Goal: Task Accomplishment & Management: Use online tool/utility

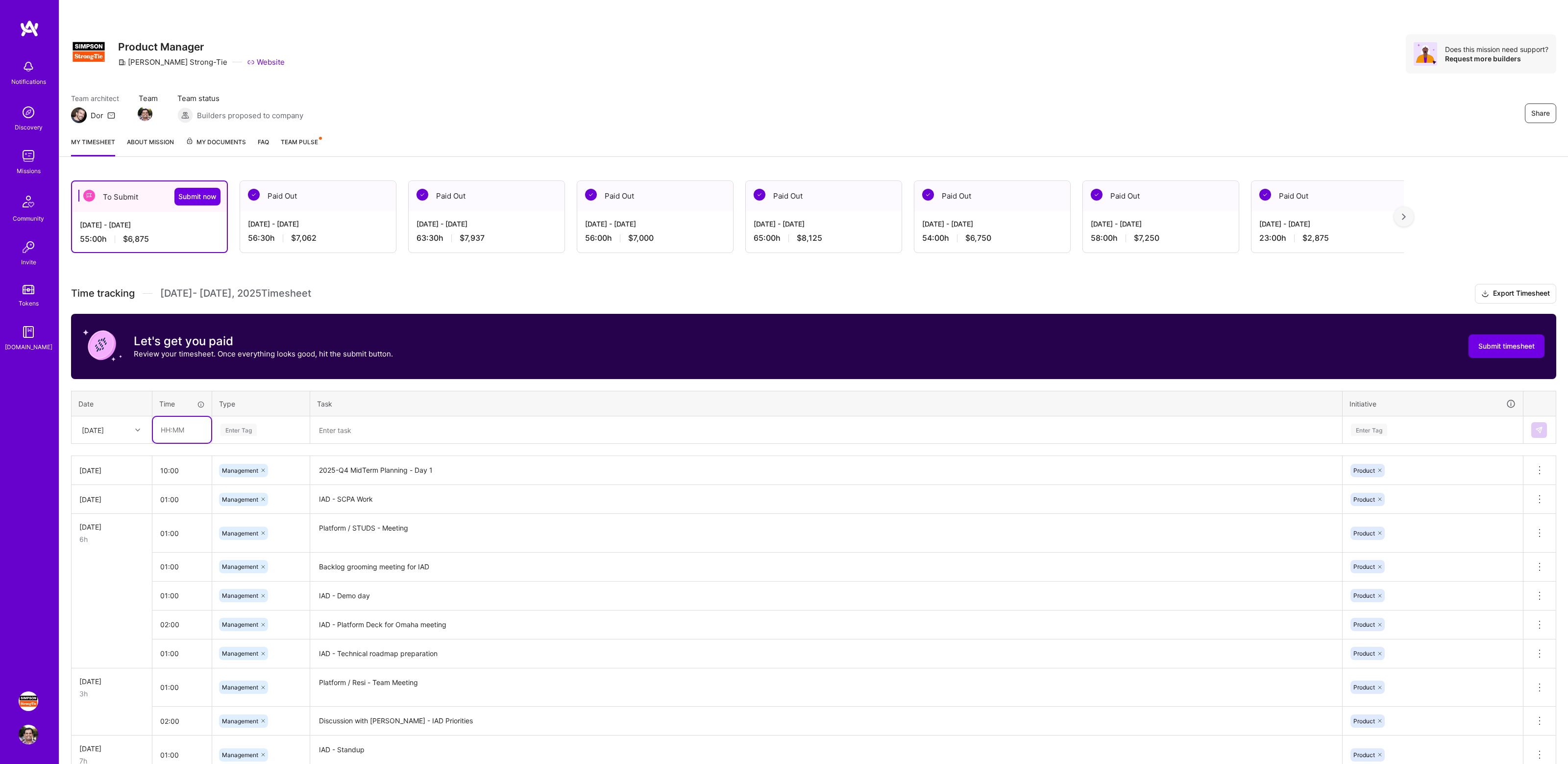
click at [180, 431] on input "text" at bounding box center [182, 429] width 58 height 26
type input "01:00"
type input "manage"
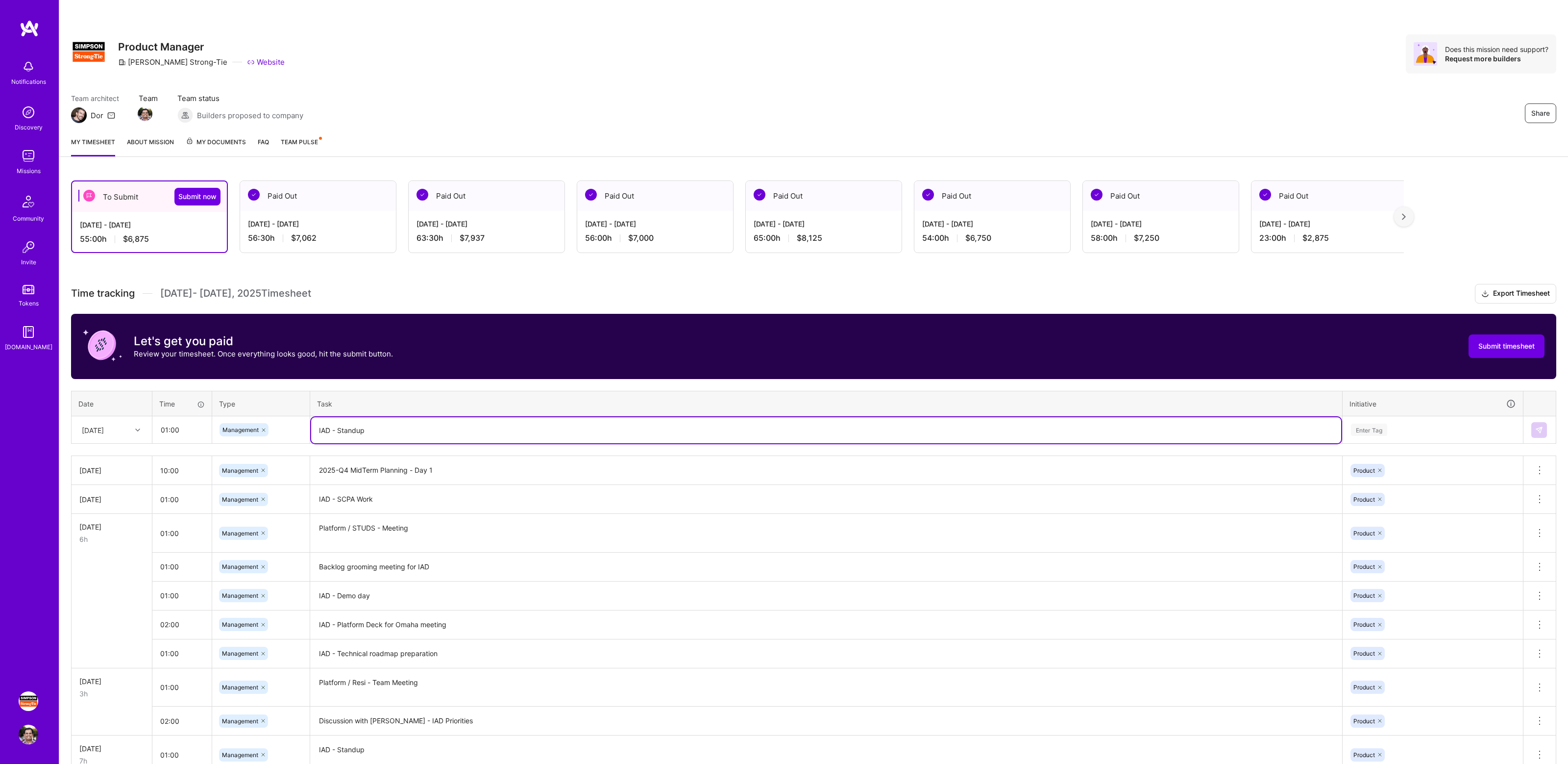
type textarea "IAD - Standup"
click at [1380, 428] on div "Enter Tag" at bounding box center [1368, 429] width 36 height 15
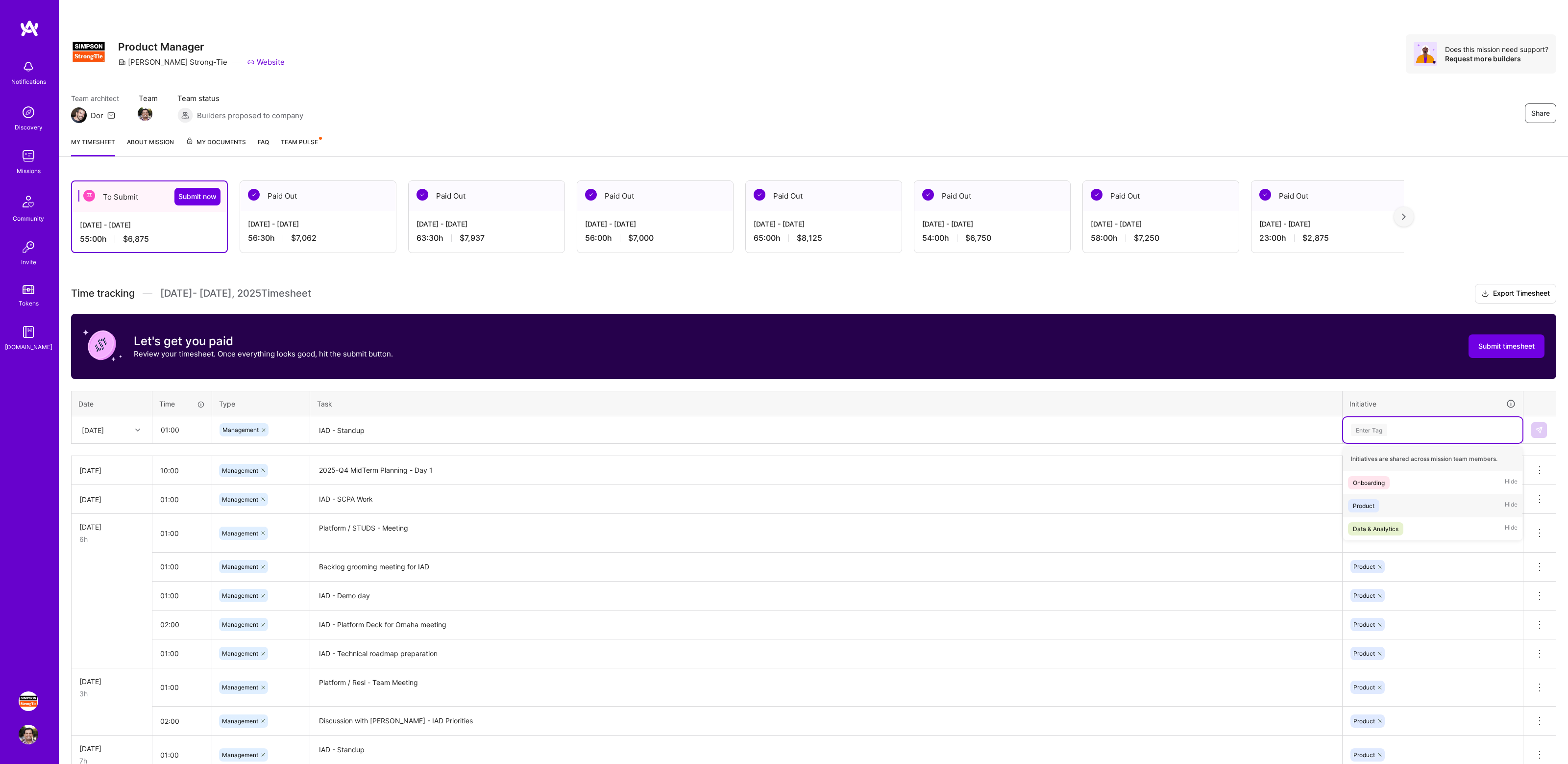
click at [1371, 504] on div "Product" at bounding box center [1363, 505] width 21 height 10
click at [1531, 429] on button at bounding box center [1539, 430] width 16 height 16
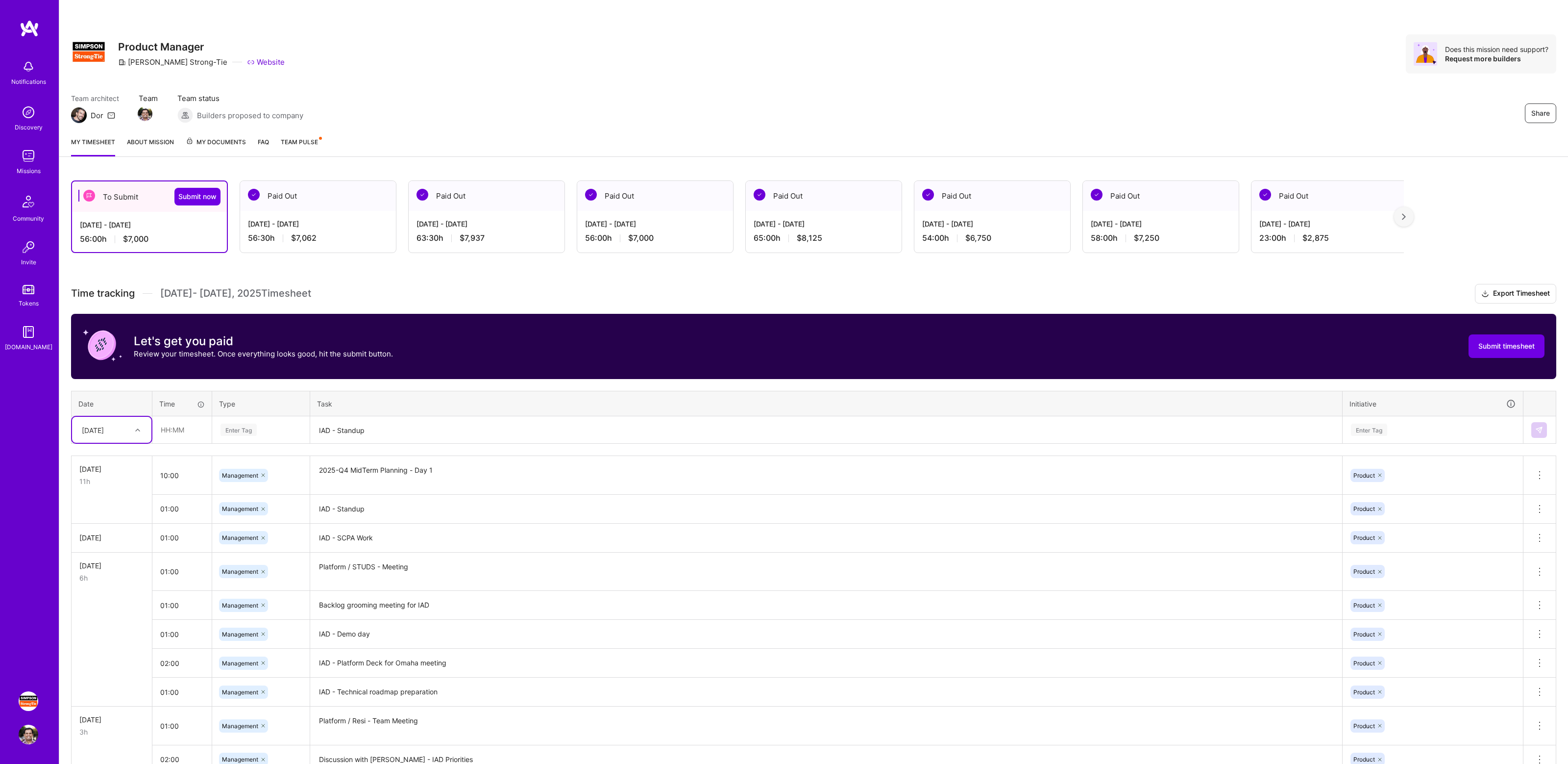
click at [515, 284] on h3 "Time tracking [DATE] - [DATE] Timesheet Export Timesheet" at bounding box center [813, 294] width 1485 height 20
